Goal: Task Accomplishment & Management: Use online tool/utility

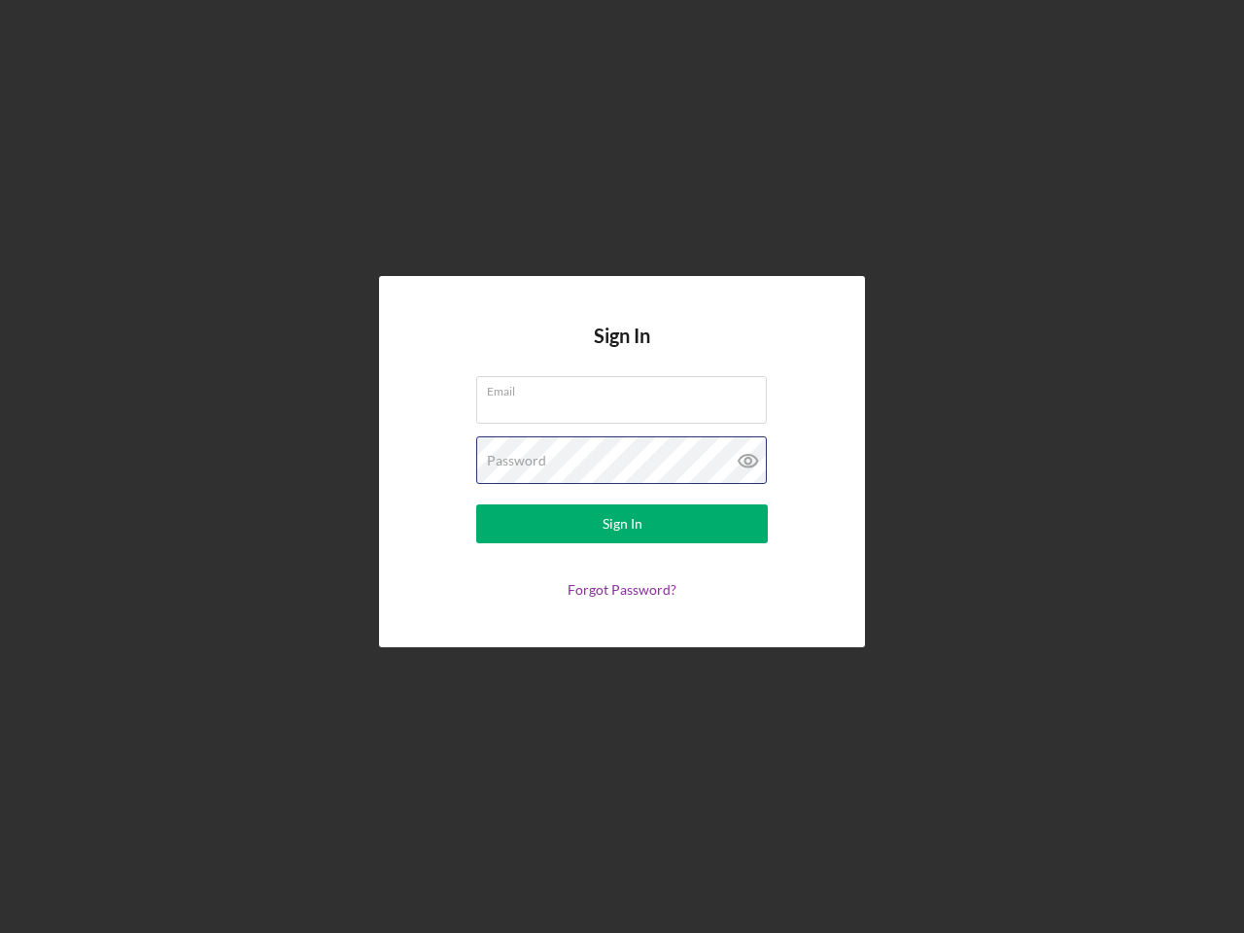
click at [622, 467] on div "Password" at bounding box center [622, 460] width 292 height 49
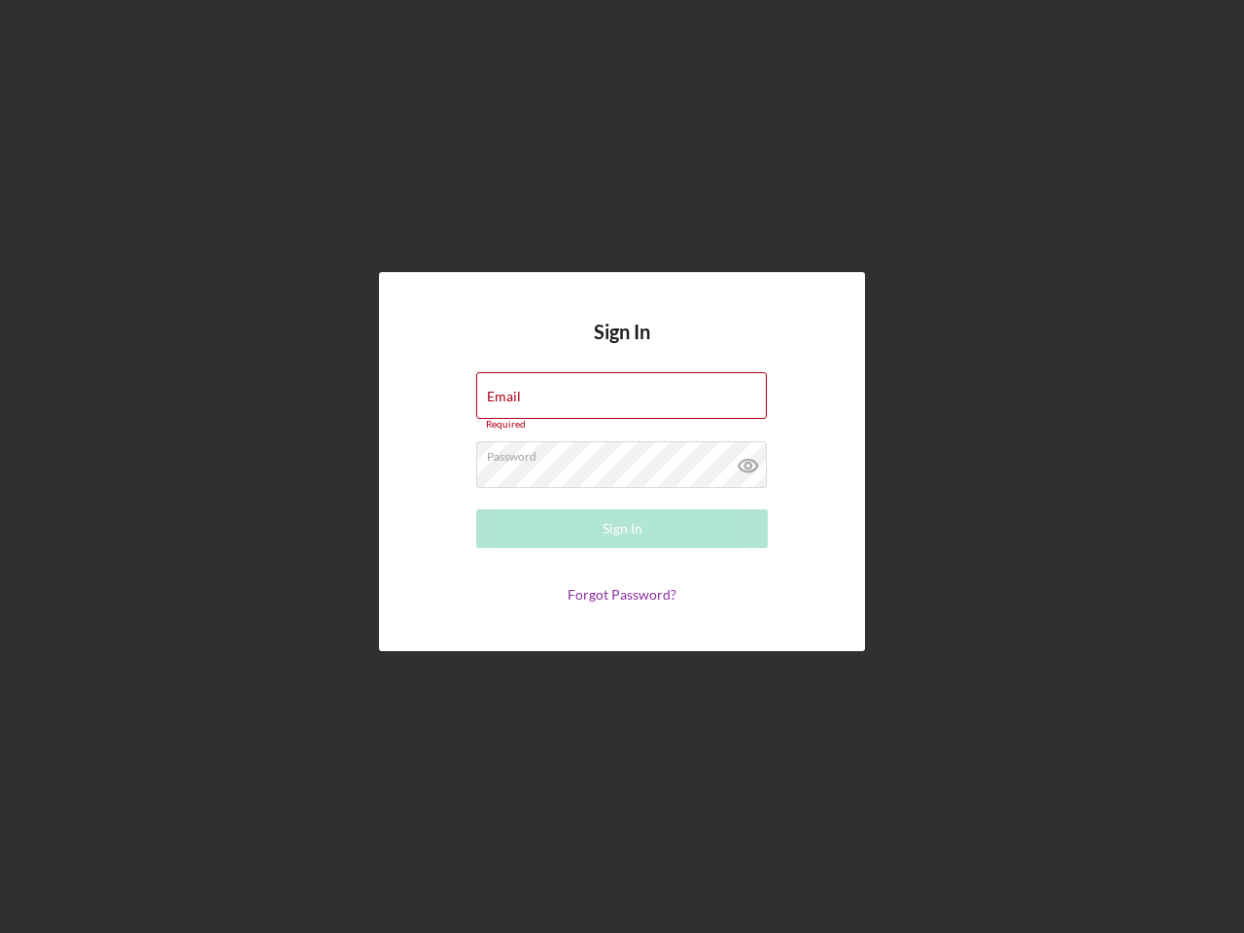
click at [749, 461] on icon at bounding box center [748, 465] width 49 height 49
